Goal: Check status: Check status

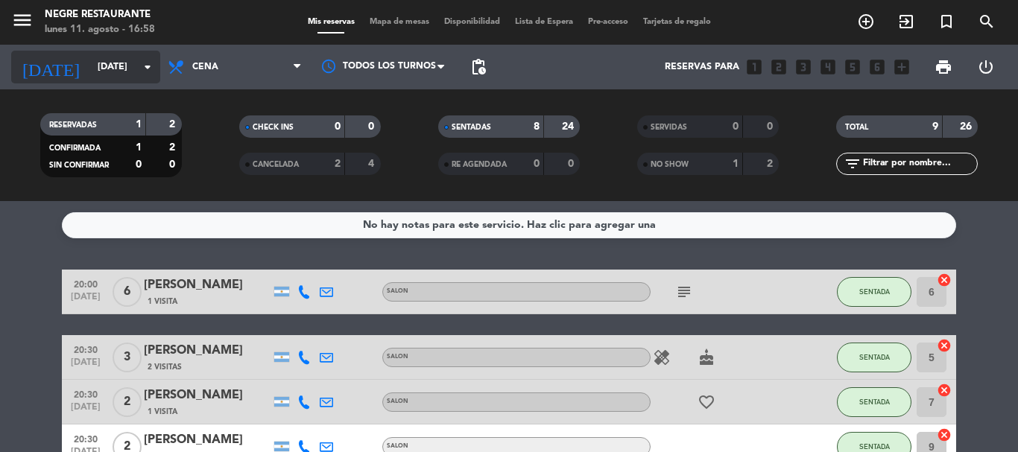
click at [154, 63] on icon "arrow_drop_down" at bounding box center [148, 67] width 18 height 18
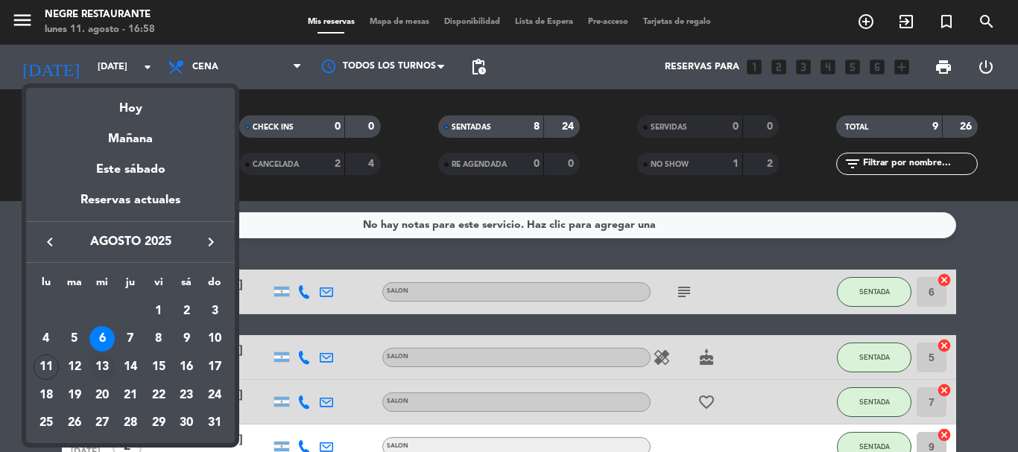
click at [105, 364] on div "13" at bounding box center [101, 367] width 25 height 25
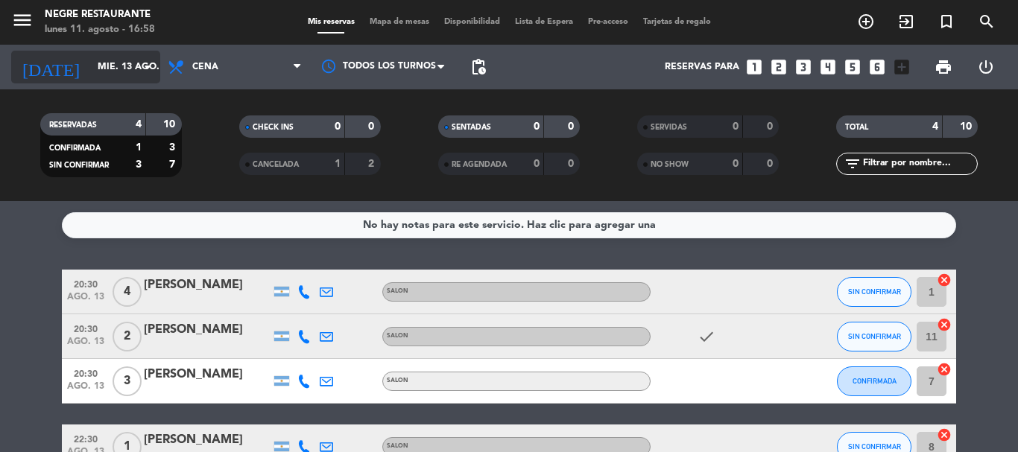
click at [150, 65] on icon "arrow_drop_down" at bounding box center [148, 67] width 18 height 18
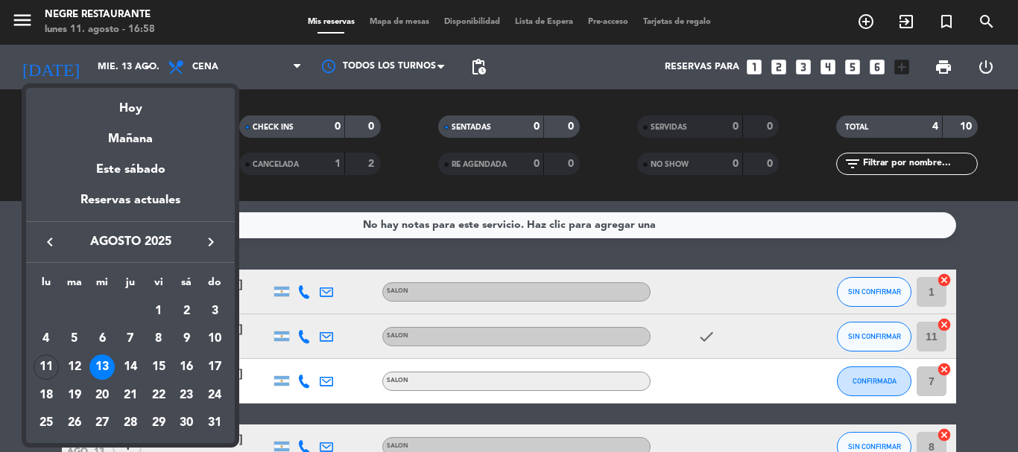
click at [698, 331] on div at bounding box center [509, 226] width 1018 height 452
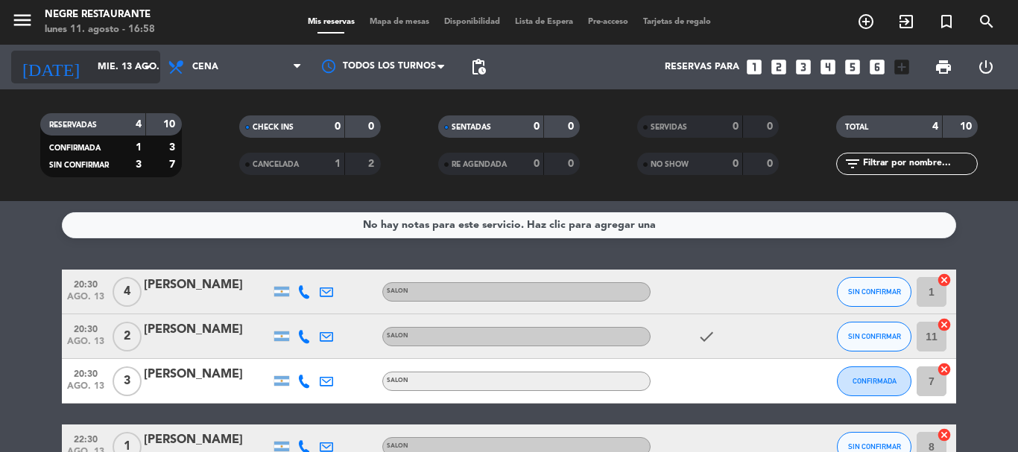
click at [151, 74] on icon "arrow_drop_down" at bounding box center [148, 67] width 18 height 18
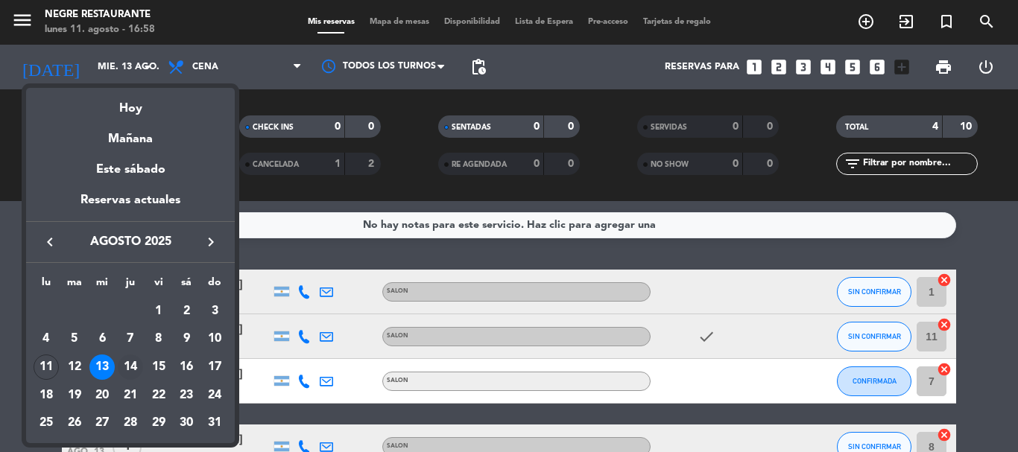
click at [127, 369] on div "14" at bounding box center [130, 367] width 25 height 25
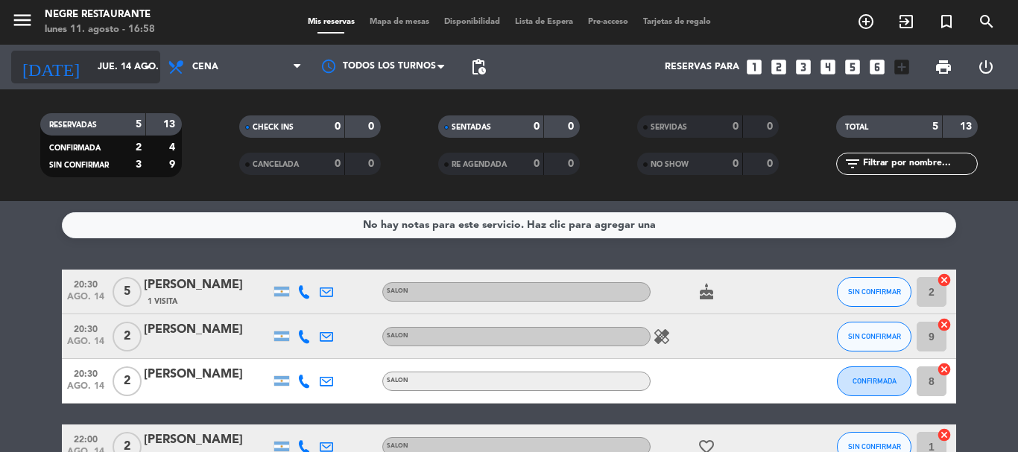
click at [148, 69] on icon "arrow_drop_down" at bounding box center [148, 67] width 18 height 18
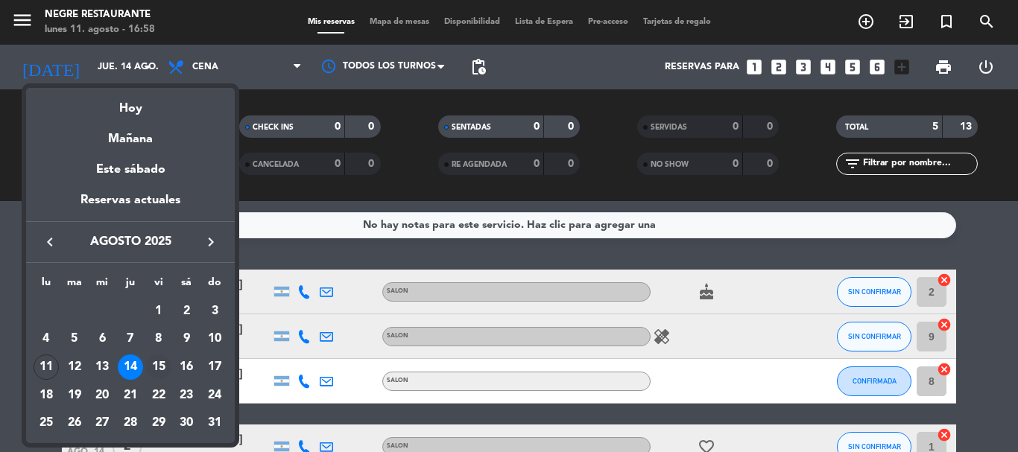
click at [155, 364] on div "15" at bounding box center [158, 367] width 25 height 25
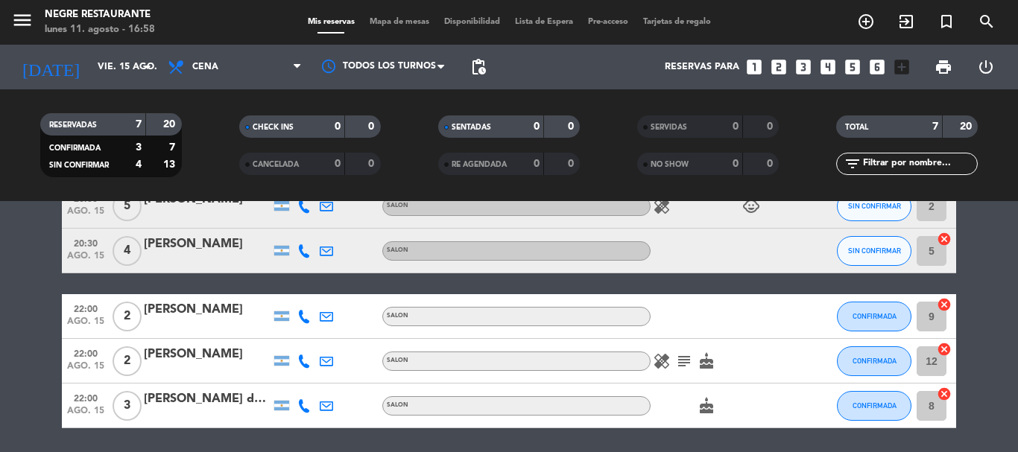
scroll to position [223, 0]
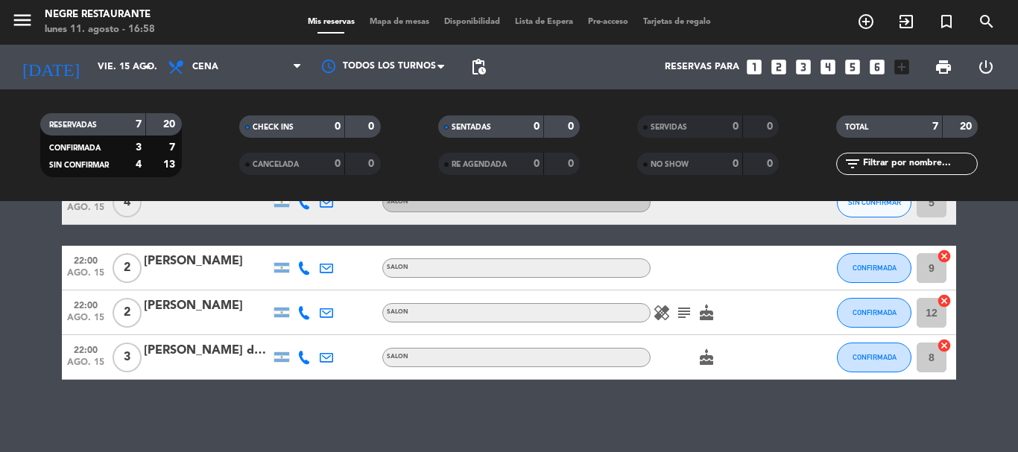
click at [229, 305] on div "[PERSON_NAME]" at bounding box center [207, 305] width 127 height 19
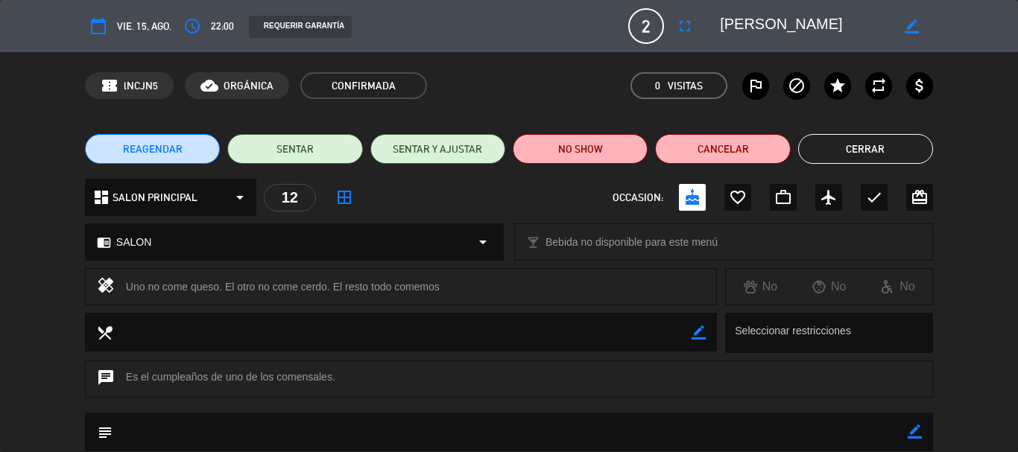
click at [855, 150] on button "Cerrar" at bounding box center [865, 149] width 135 height 30
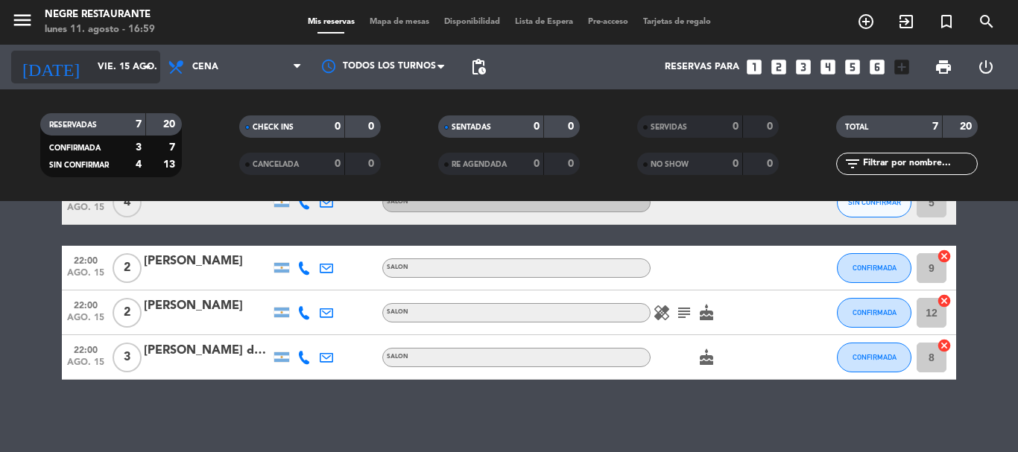
click at [142, 65] on icon "arrow_drop_down" at bounding box center [148, 67] width 18 height 18
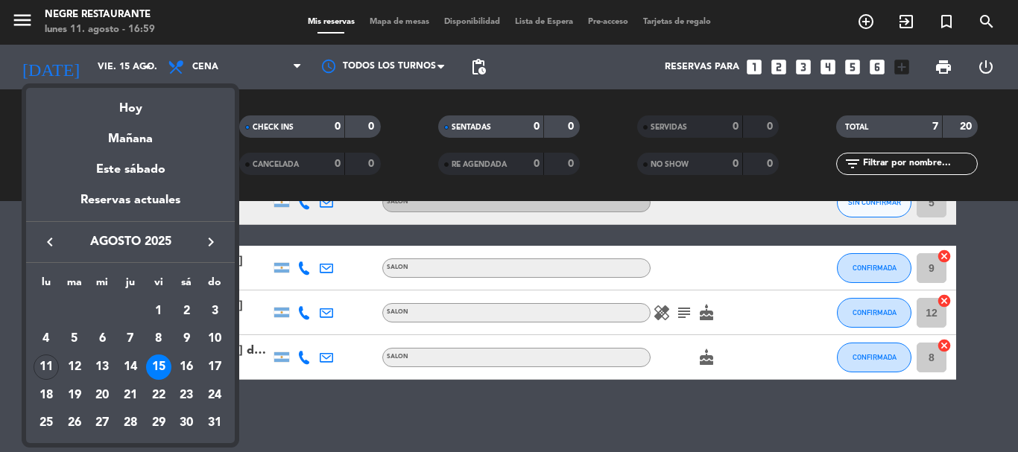
click at [186, 361] on div "16" at bounding box center [186, 367] width 25 height 25
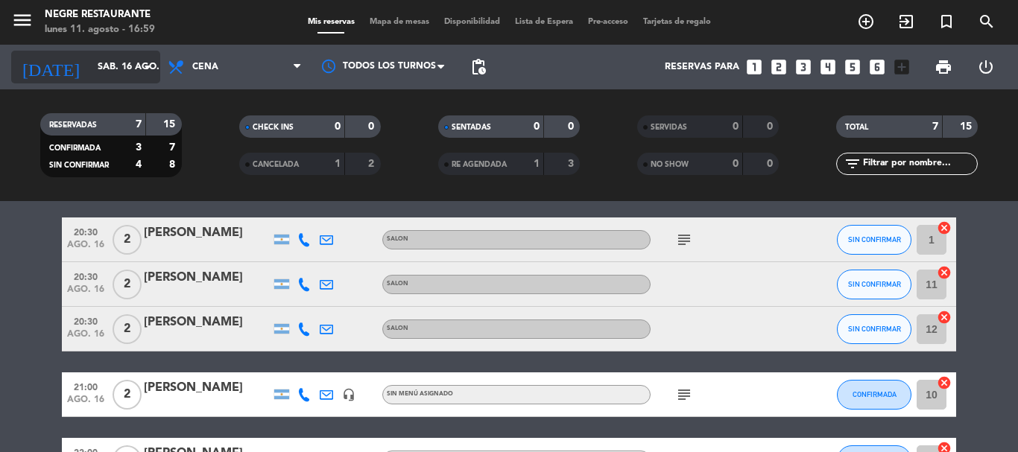
scroll to position [0, 0]
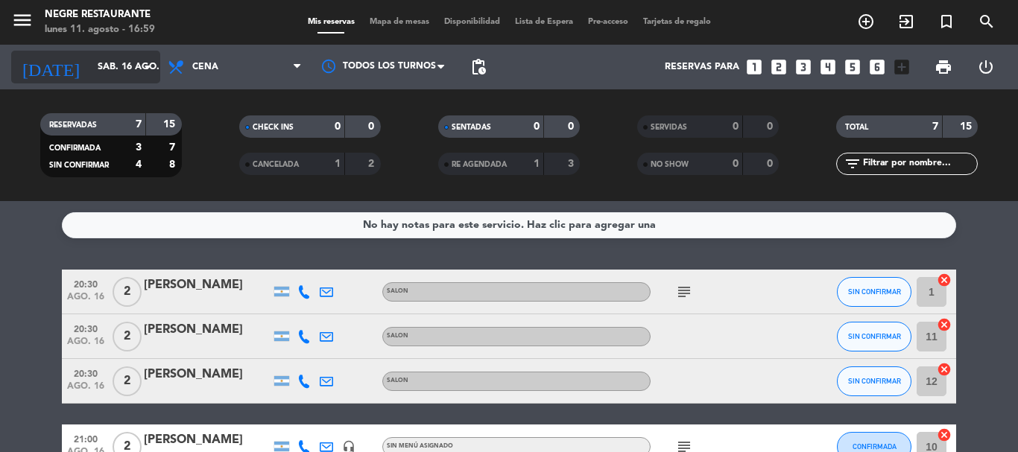
click at [144, 64] on icon "arrow_drop_down" at bounding box center [148, 67] width 18 height 18
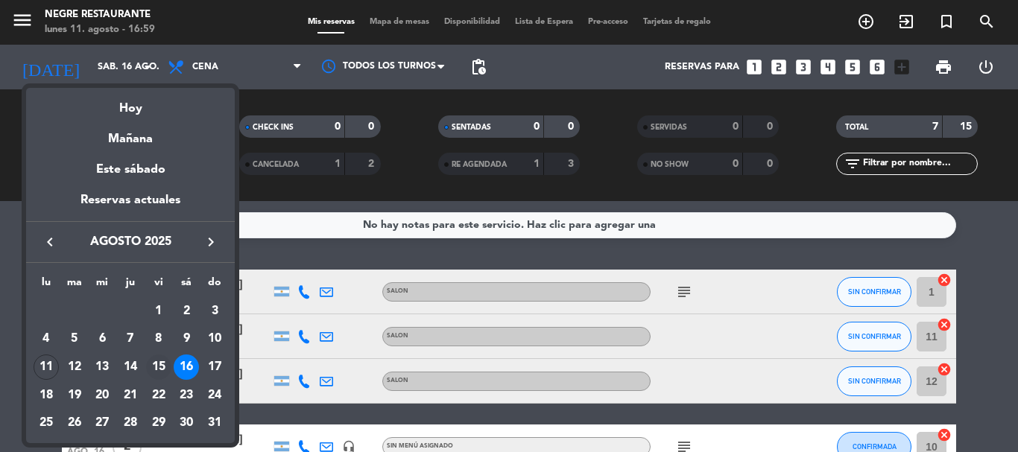
click at [159, 361] on div "15" at bounding box center [158, 367] width 25 height 25
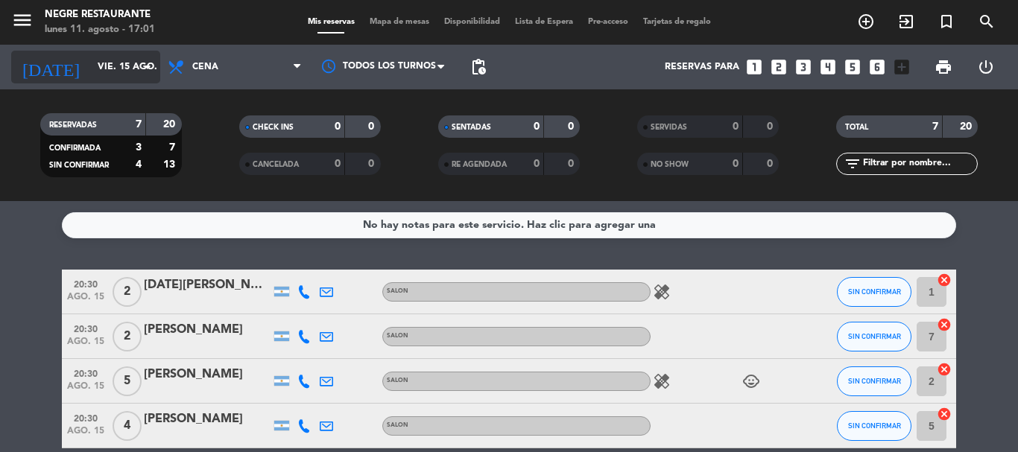
click at [153, 69] on icon "arrow_drop_down" at bounding box center [148, 67] width 18 height 18
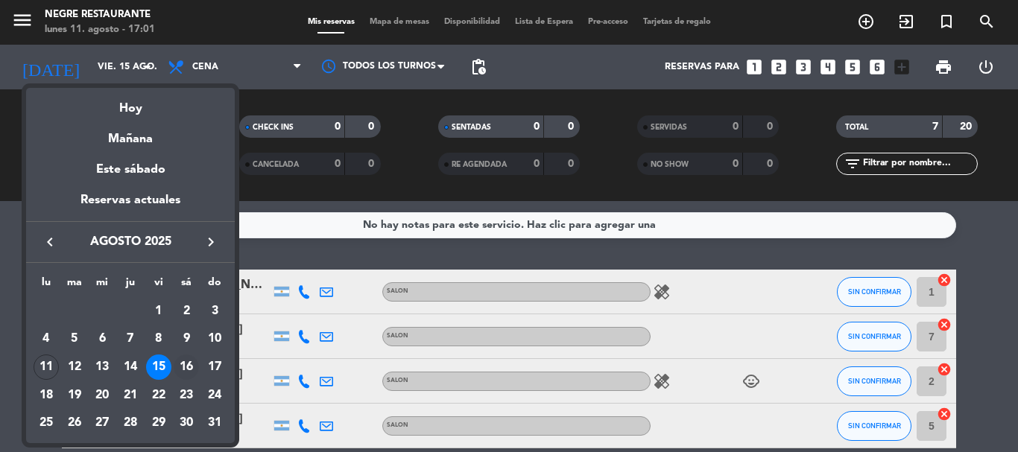
click at [185, 363] on div "16" at bounding box center [186, 367] width 25 height 25
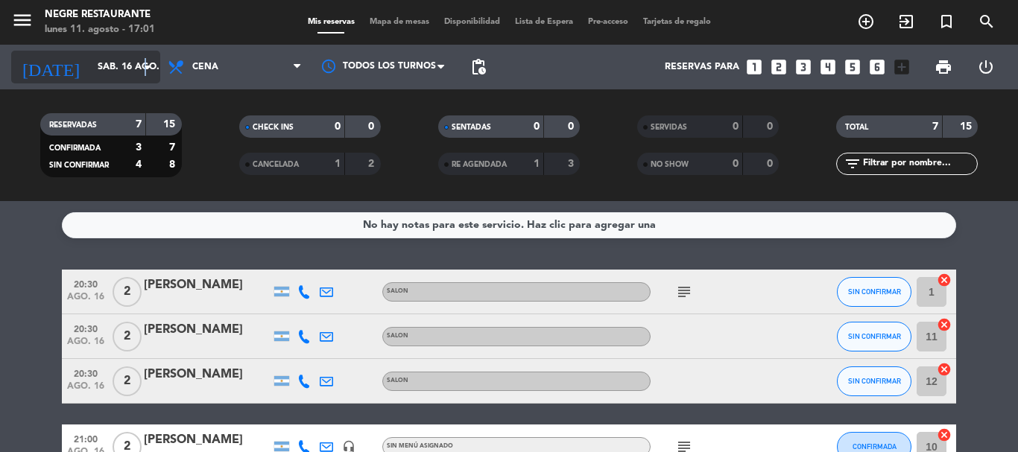
click at [145, 66] on icon "arrow_drop_down" at bounding box center [148, 67] width 18 height 18
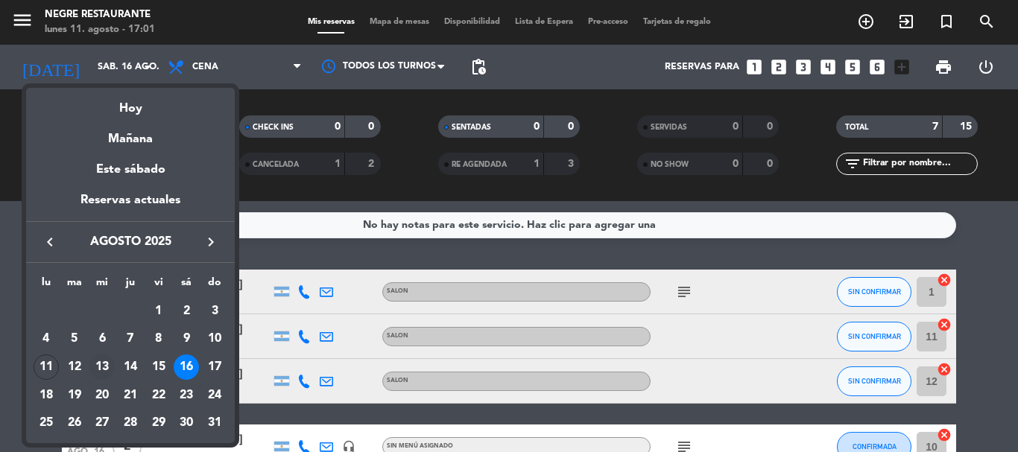
click at [107, 365] on div "13" at bounding box center [101, 367] width 25 height 25
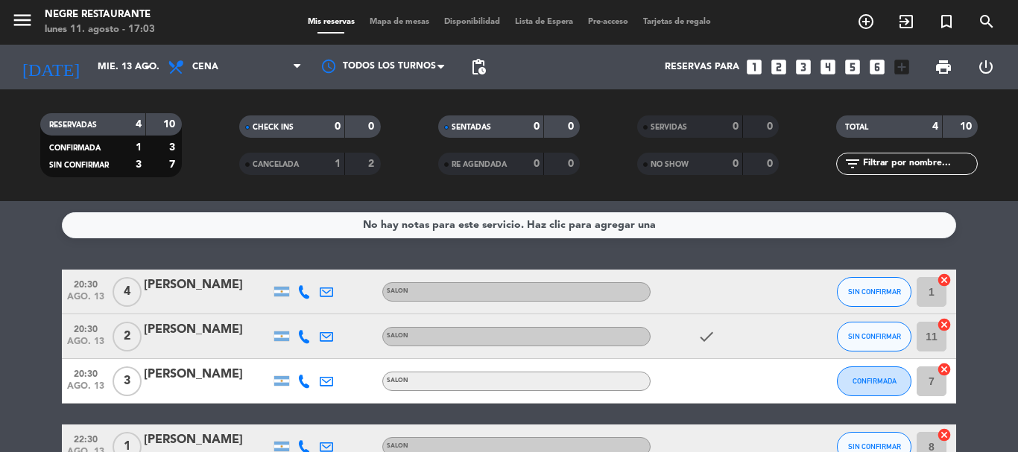
click at [45, 287] on bookings-row "20:30 [DATE] 4 [PERSON_NAME] SALON SIN CONFIRMAR 1 cancel 20:30 [DATE] 2 [PERSO…" at bounding box center [509, 370] width 1018 height 200
drag, startPoint x: 102, startPoint y: 130, endPoint x: 83, endPoint y: 168, distance: 42.3
click at [83, 168] on div "RESERVADAS 4 10 CONFIRMADA 1 3 SIN CONFIRMAR 3 7" at bounding box center [110, 145] width 199 height 82
click at [123, 75] on input "mié. 13 ago." at bounding box center [153, 66] width 126 height 25
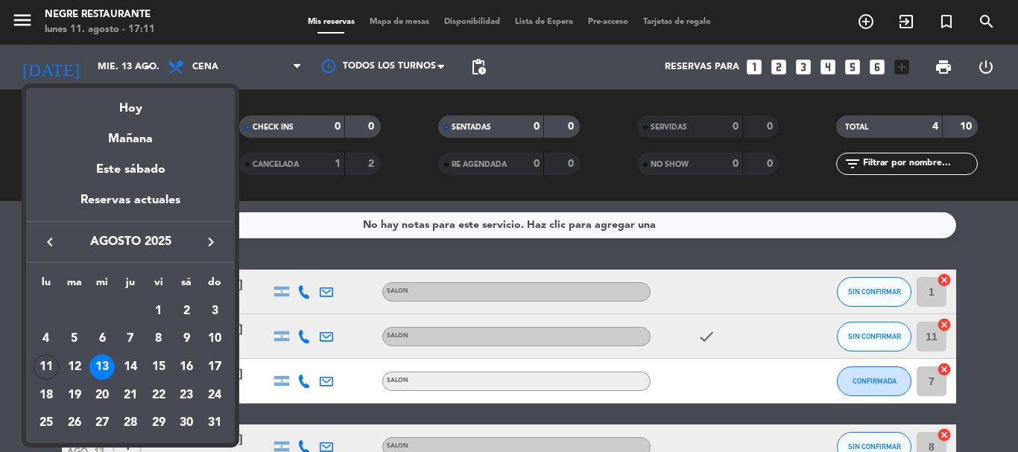
click at [139, 68] on div at bounding box center [509, 226] width 1018 height 452
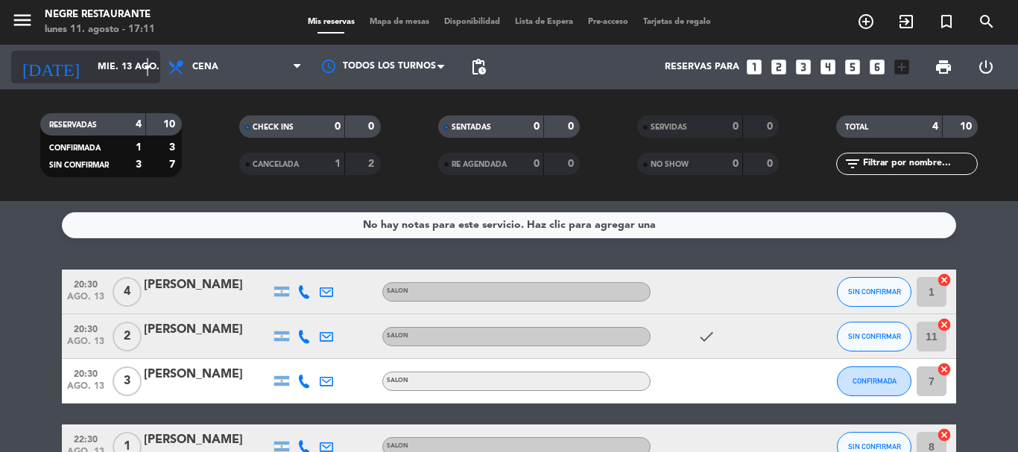
click at [148, 64] on icon "arrow_drop_down" at bounding box center [148, 67] width 18 height 18
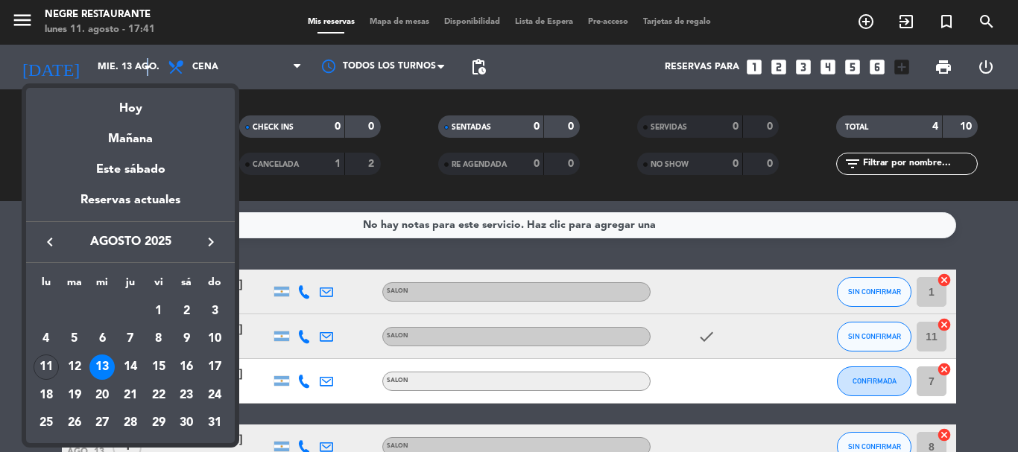
click at [47, 358] on div "11" at bounding box center [46, 367] width 25 height 25
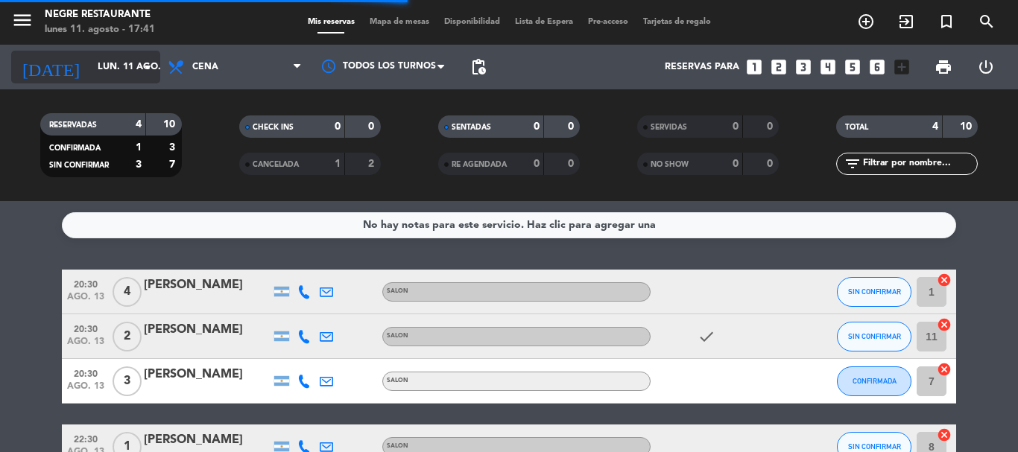
click at [150, 78] on input "lun. 11 ago." at bounding box center [153, 66] width 126 height 25
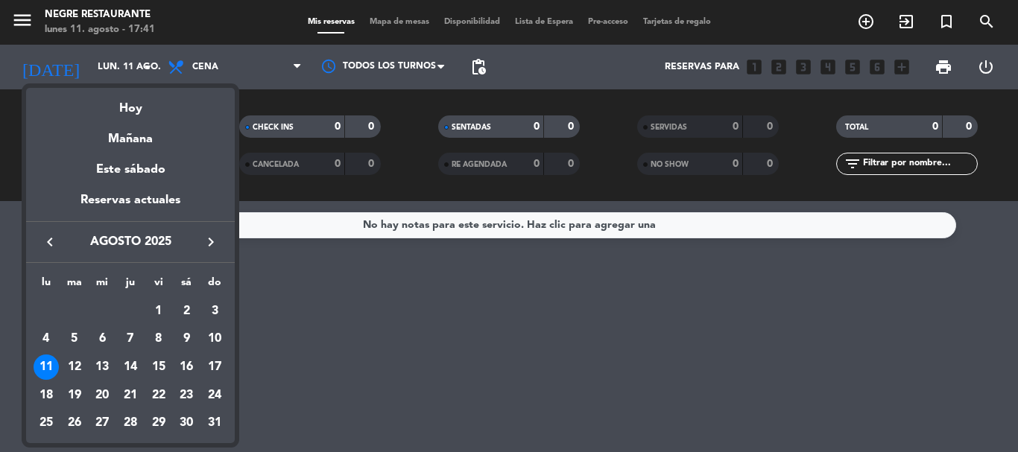
click at [99, 366] on div "13" at bounding box center [101, 367] width 25 height 25
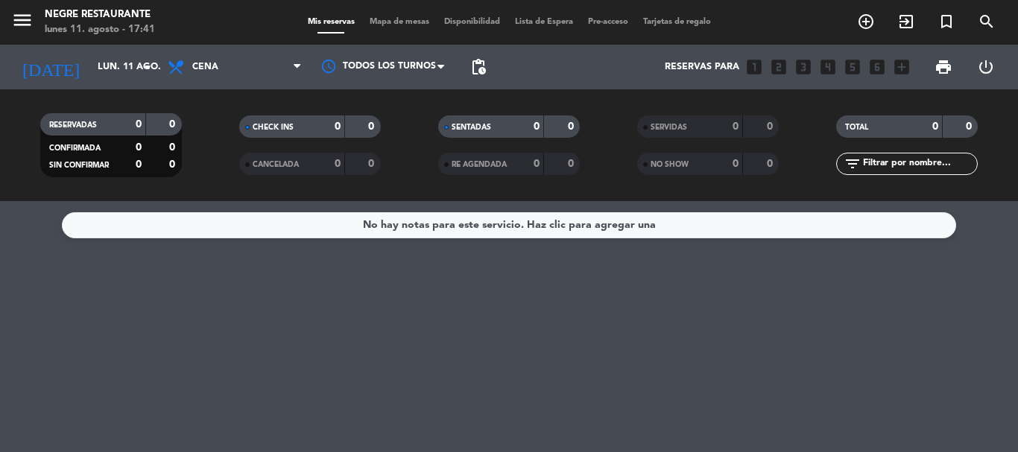
type input "mié. 13 ago."
